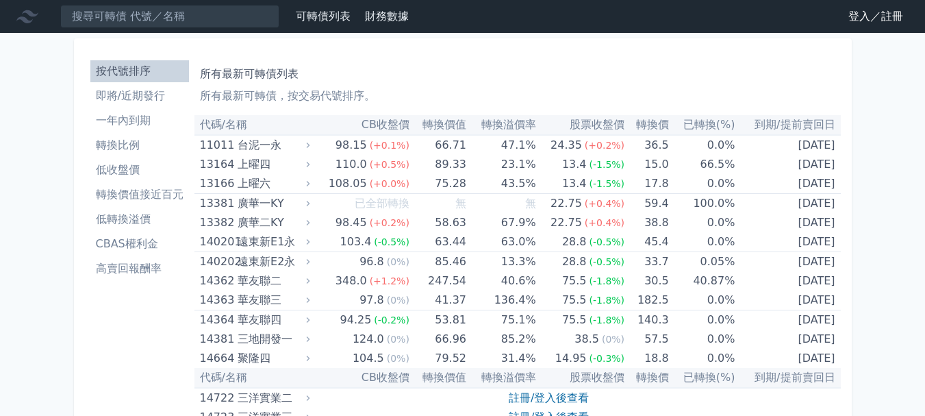
click at [150, 97] on li "即將/近期發行" at bounding box center [139, 96] width 99 height 16
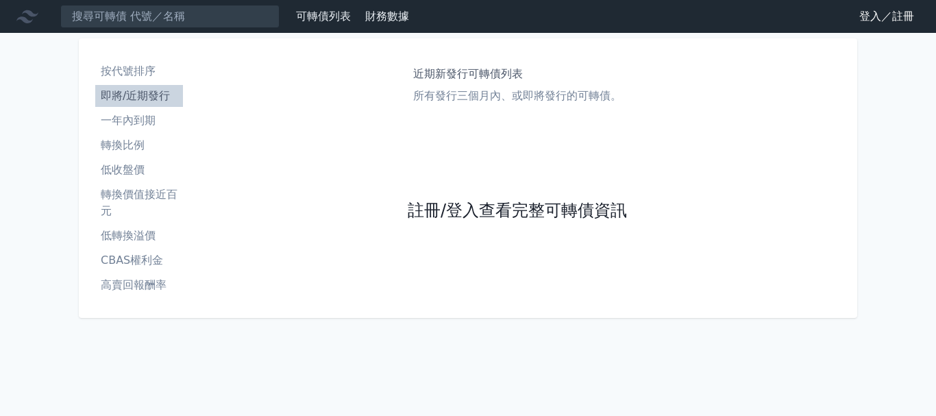
click at [490, 208] on link "註冊/登入查看完整可轉債資訊" at bounding box center [516, 211] width 219 height 22
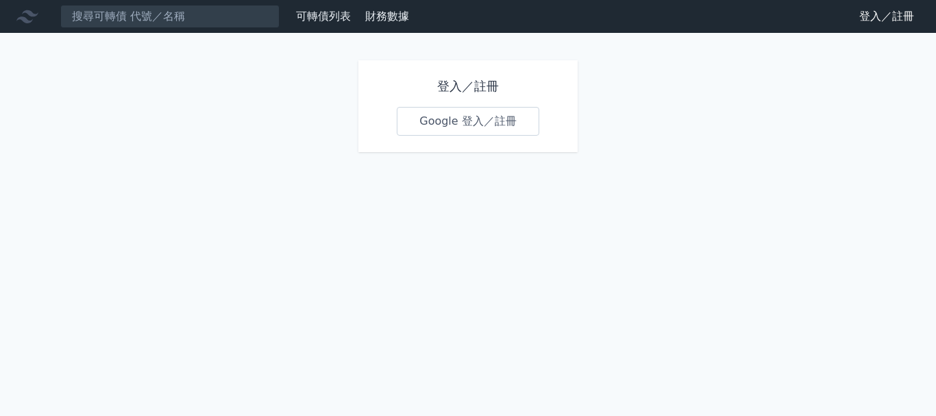
click at [490, 123] on link "Google 登入／註冊" at bounding box center [468, 121] width 142 height 29
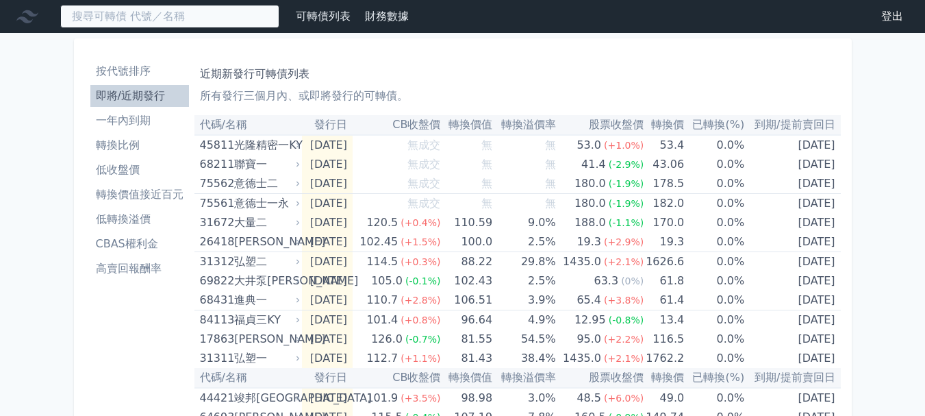
click at [226, 10] on input at bounding box center [169, 16] width 219 height 23
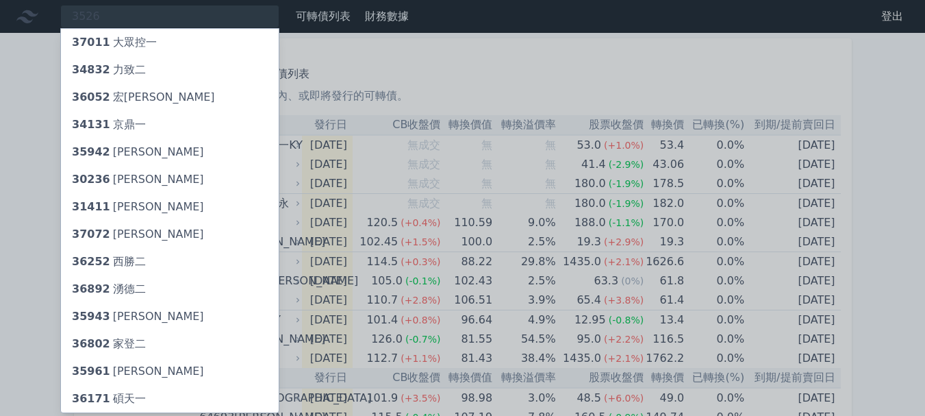
click at [110, 15] on div at bounding box center [462, 208] width 925 height 416
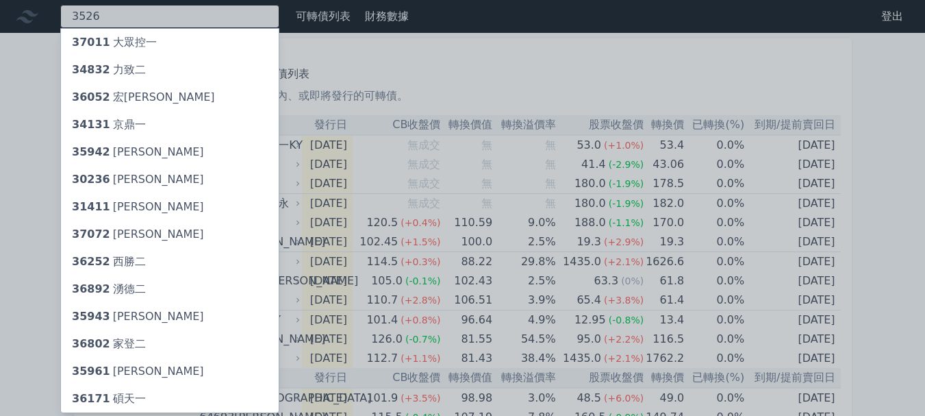
click at [114, 16] on div "3526 37011 大眾控一 34832 力致二 36052 宏致二 34131 京鼎一 35942 [PERSON_NAME] 30236 信邦六 314…" at bounding box center [169, 16] width 219 height 23
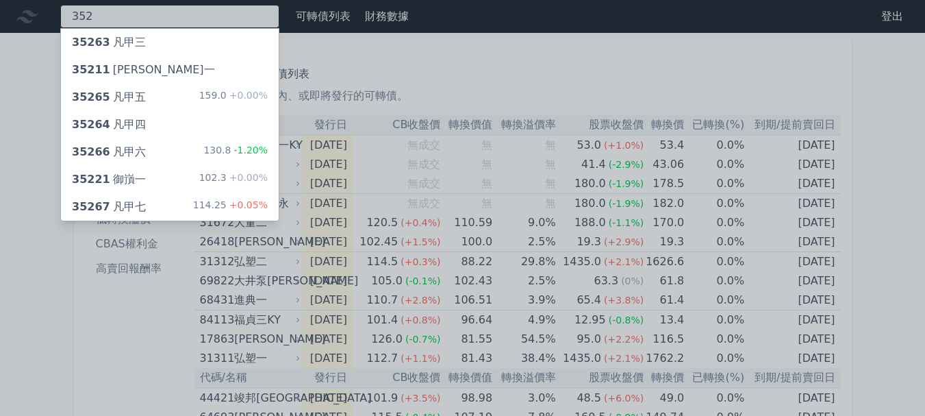
type input "3526"
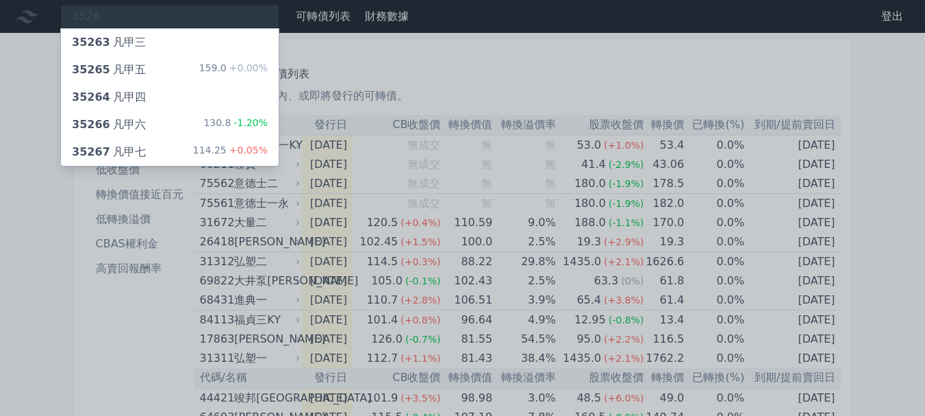
click at [192, 150] on div "35267 凡甲七 114.25 +0.05%" at bounding box center [170, 151] width 218 height 27
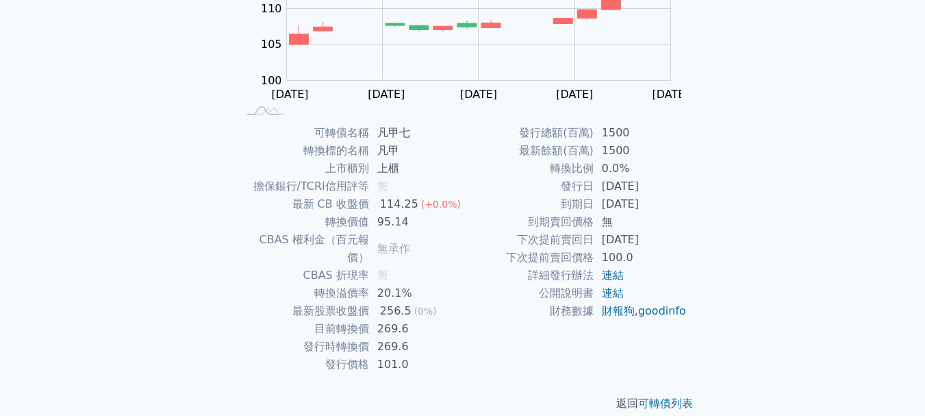
scroll to position [81, 0]
